Goal: Transaction & Acquisition: Purchase product/service

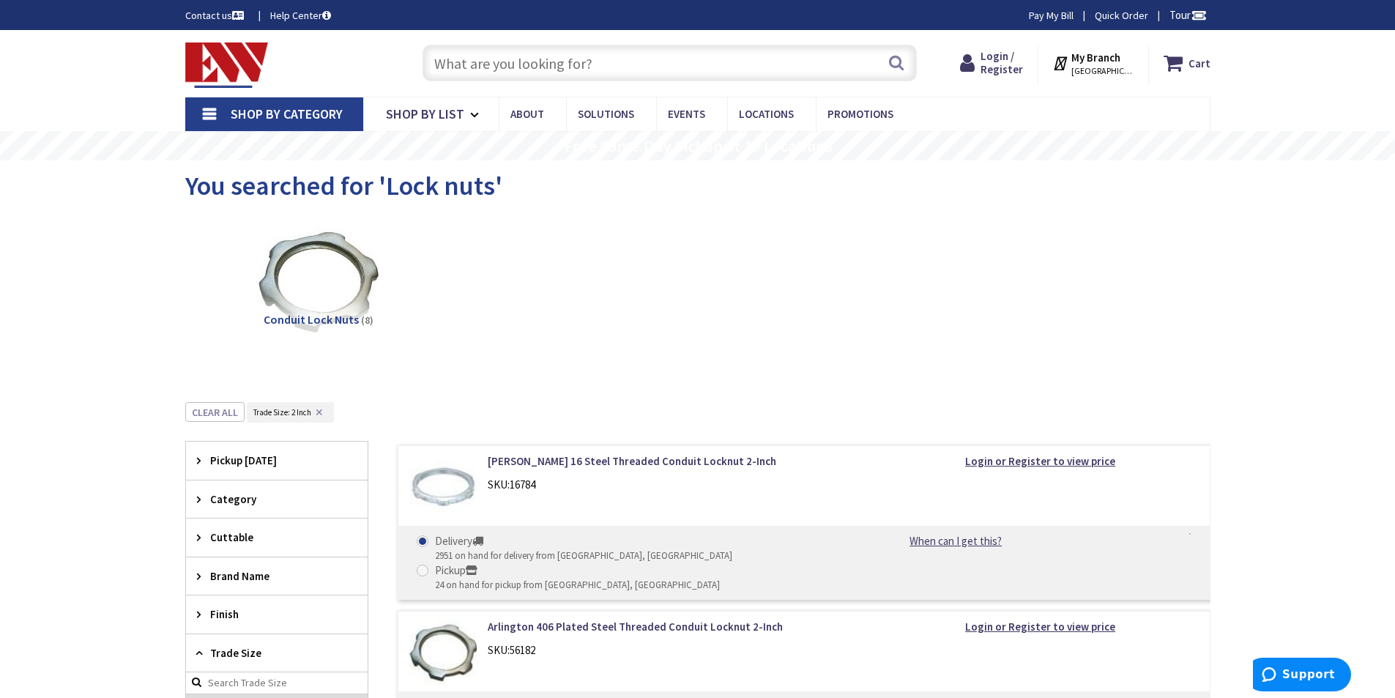
click at [564, 52] on input "text" at bounding box center [670, 63] width 494 height 37
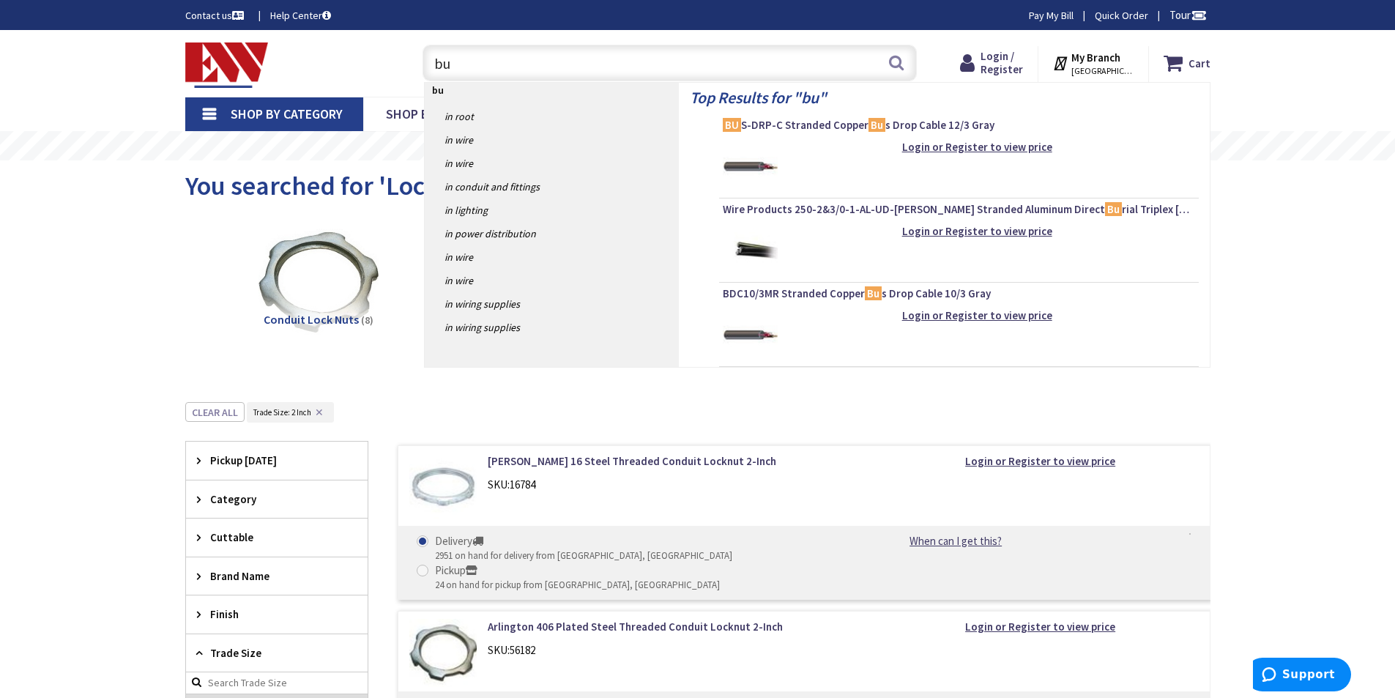
type input "b"
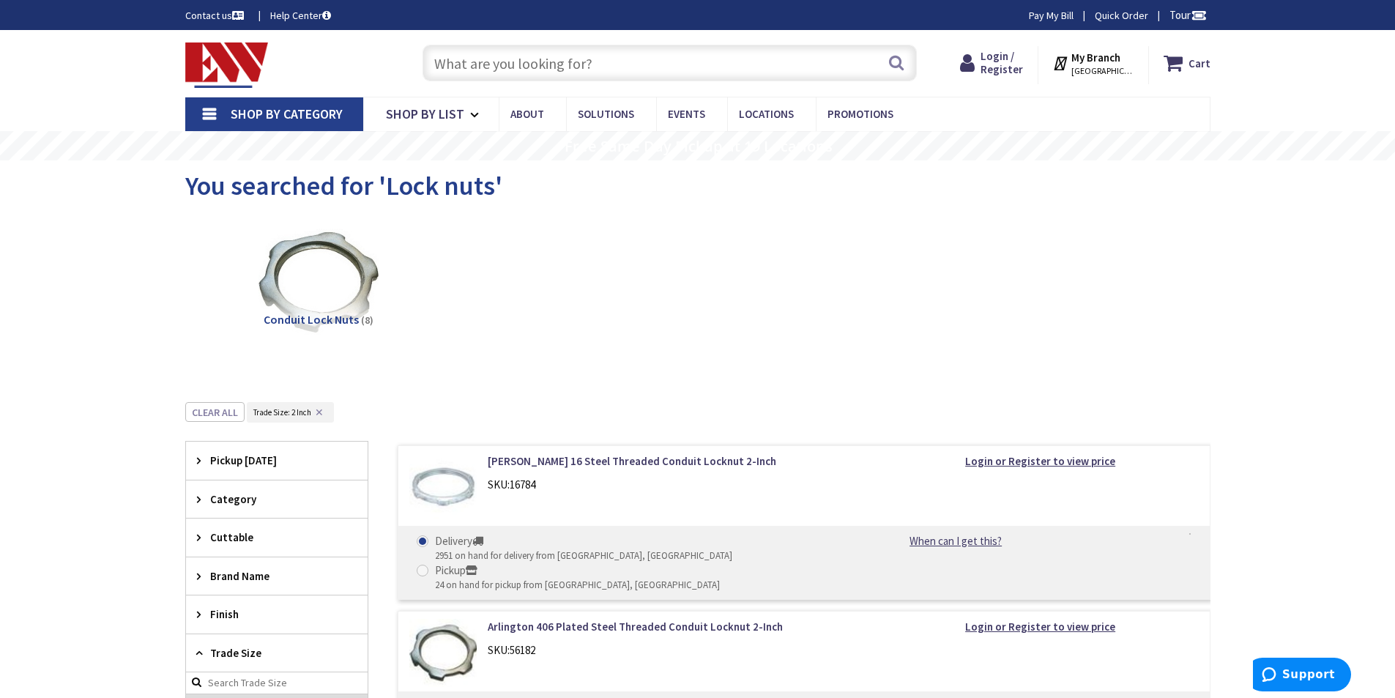
paste input "¼” spreader bars"
type input "¼” spreader bars"
click at [901, 58] on button "Search" at bounding box center [896, 62] width 19 height 33
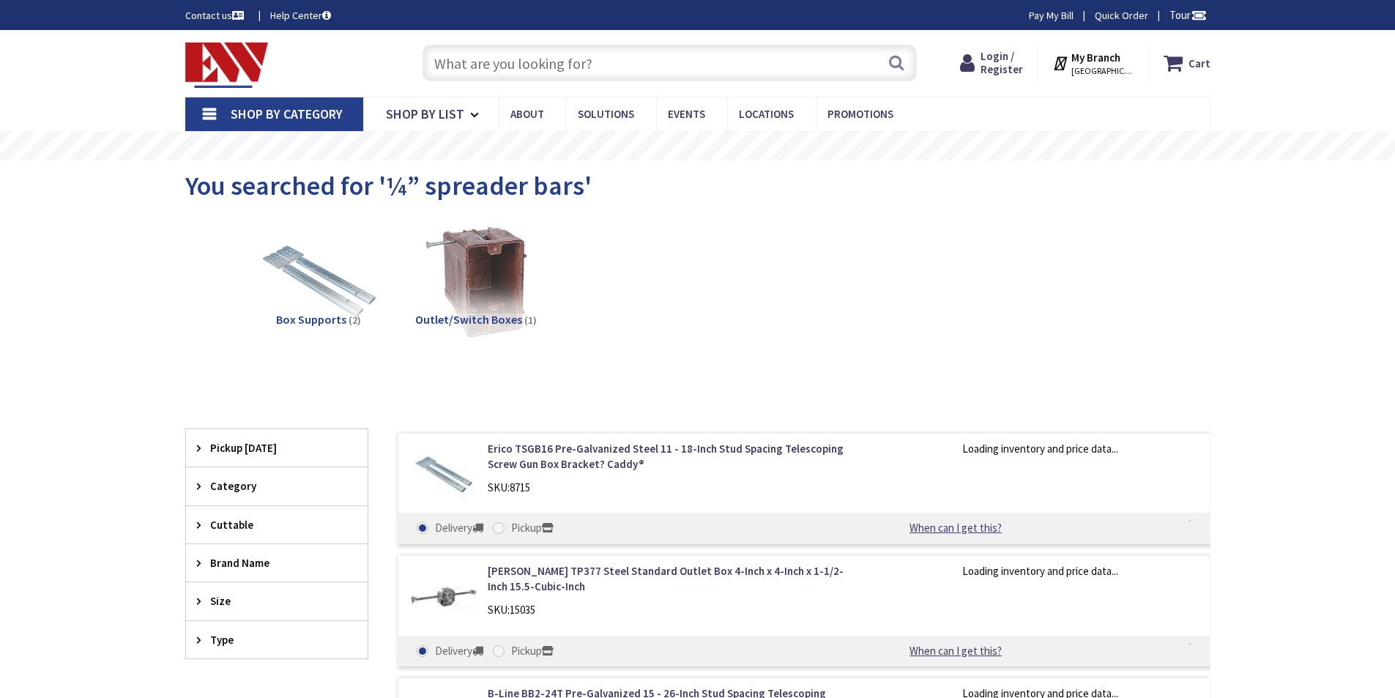
type input "[PERSON_NAME][GEOGRAPHIC_DATA], [PERSON_NAME][GEOGRAPHIC_DATA], [GEOGRAPHIC_DAT…"
